Goal: Contribute content

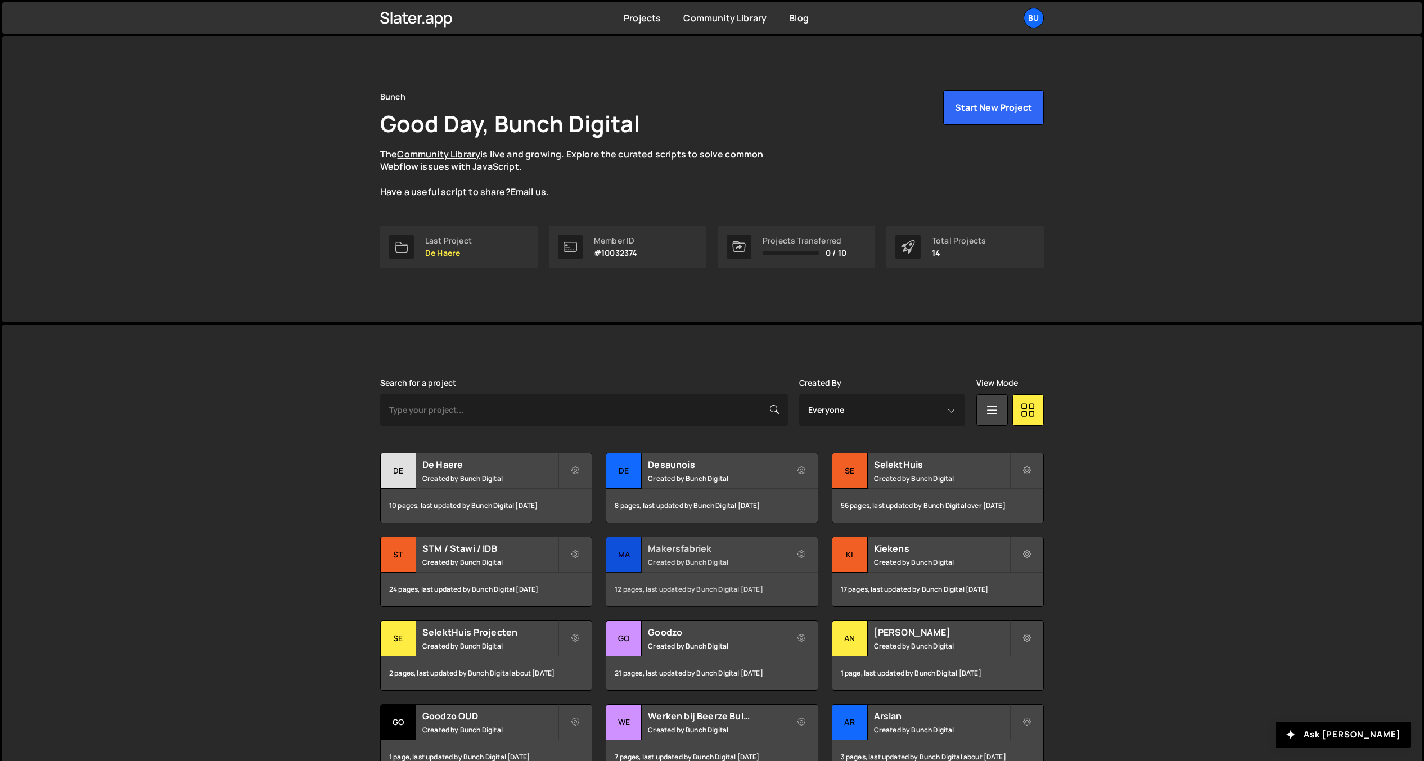
click at [719, 557] on small "Created by Bunch Digital" at bounding box center [716, 562] width 136 height 10
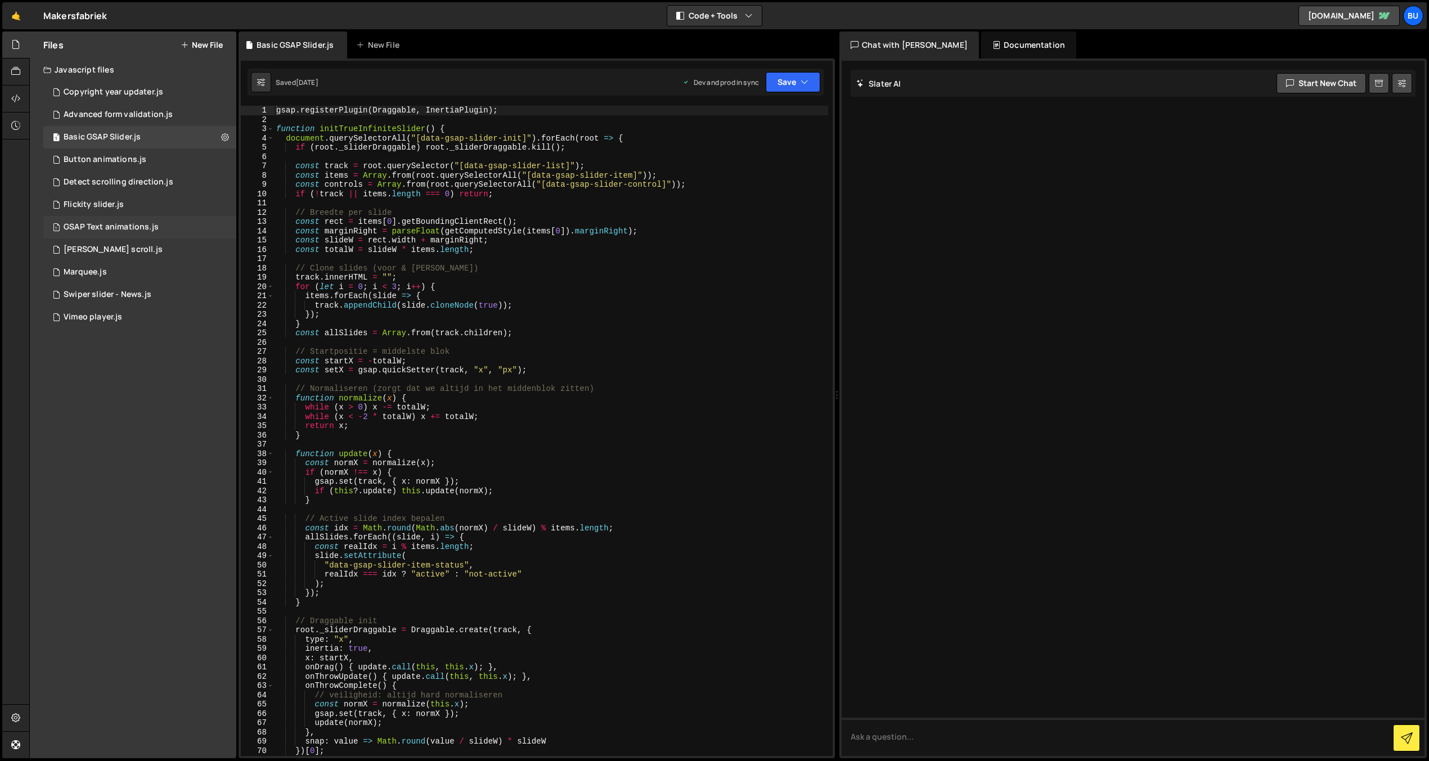
click at [167, 227] on div "1 GSAP Text animations.js 0" at bounding box center [139, 227] width 193 height 23
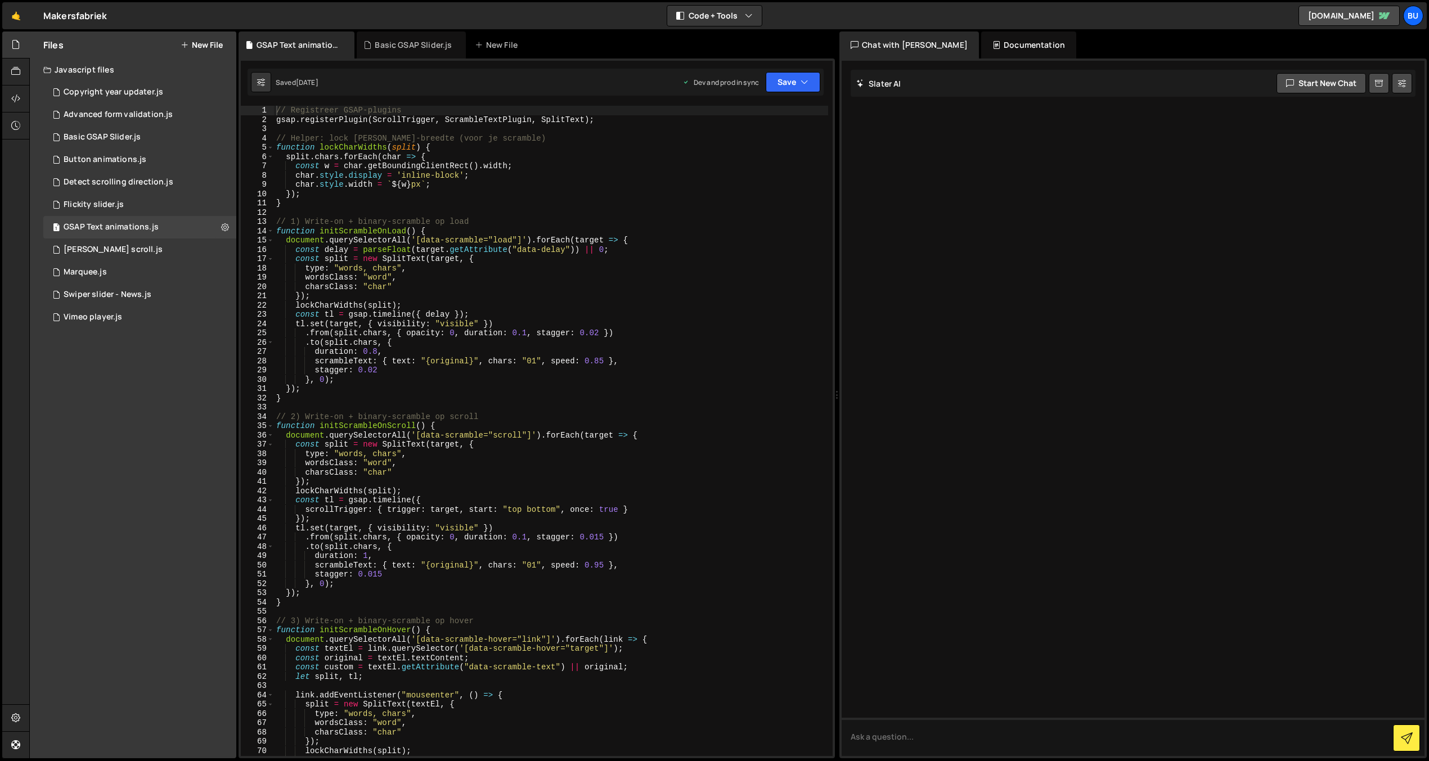
click at [461, 316] on div "// Registreer GSAP-plugins gsap . registerPlugin ( ScrollTrigger , ScrambleText…" at bounding box center [551, 440] width 554 height 669
click at [500, 299] on div "// Registreer GSAP-plugins gsap . registerPlugin ( ScrollTrigger , ScrambleText…" at bounding box center [551, 440] width 554 height 669
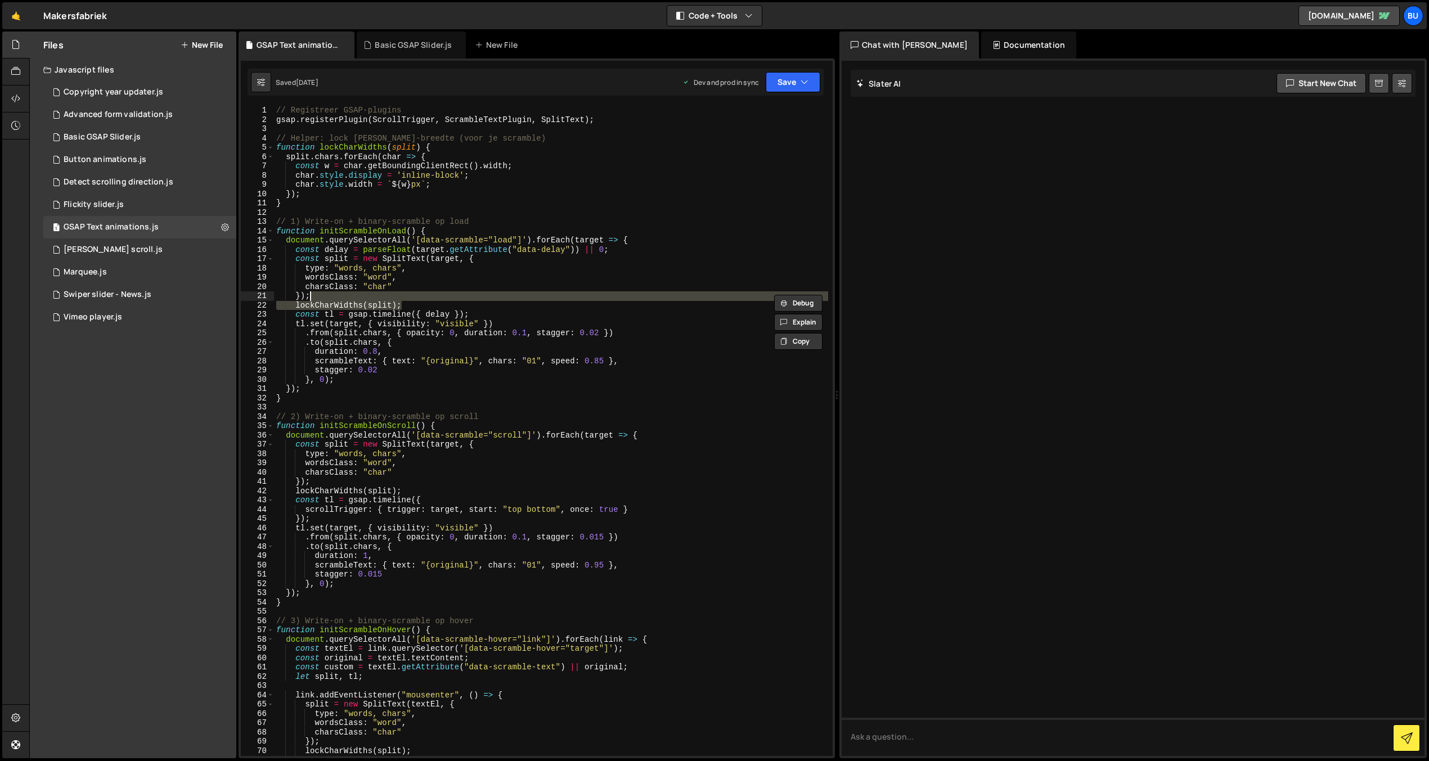
click at [506, 300] on div "// Registreer GSAP-plugins gsap . registerPlugin ( ScrollTrigger , ScrambleText…" at bounding box center [551, 440] width 554 height 669
type textarea "});"
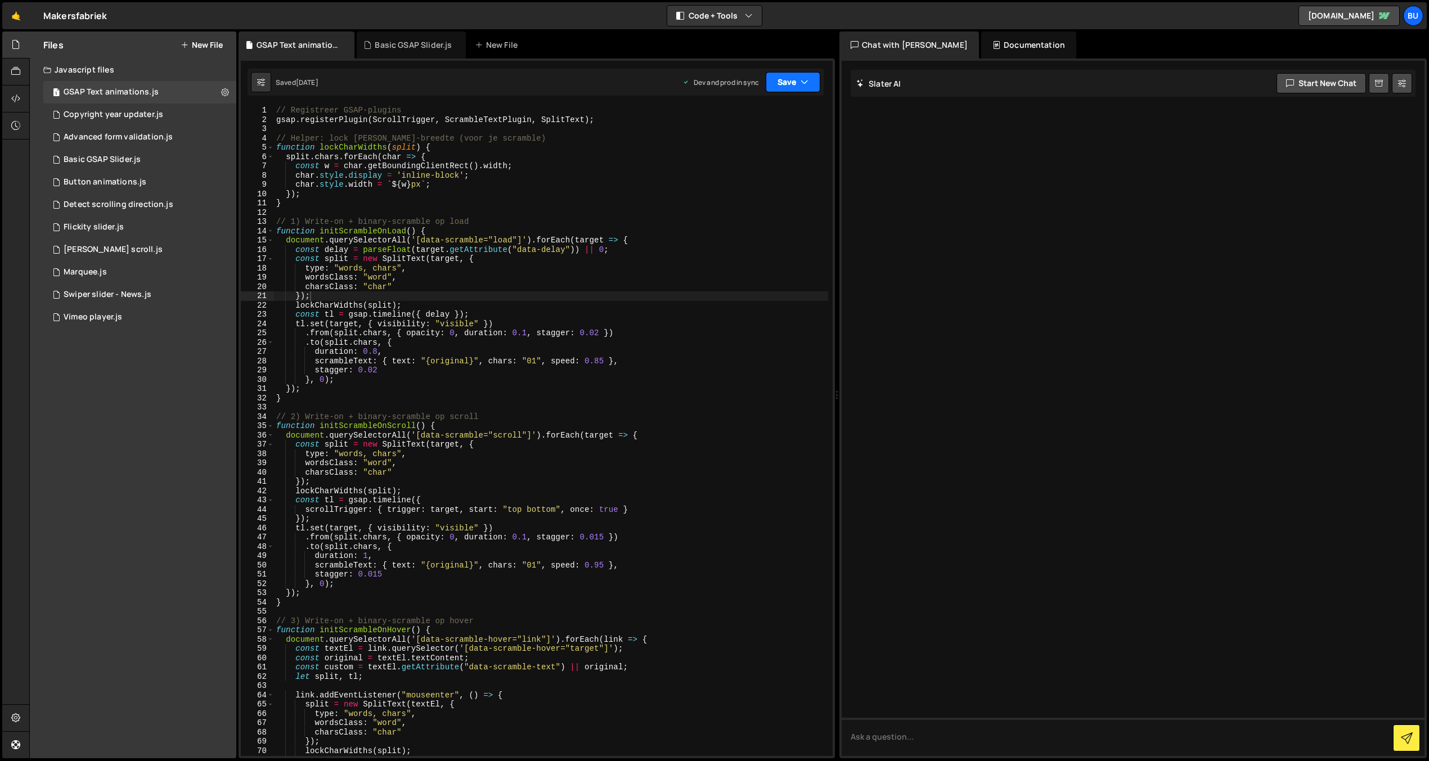
click at [794, 83] on button "Save" at bounding box center [793, 82] width 55 height 20
click at [788, 82] on button "Save" at bounding box center [793, 82] width 55 height 20
click at [744, 149] on div "Save to Production S" at bounding box center [754, 146] width 117 height 11
